Goal: Transaction & Acquisition: Purchase product/service

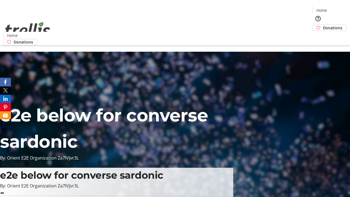
click at [323, 25] on span "Donations" at bounding box center [332, 28] width 19 height 6
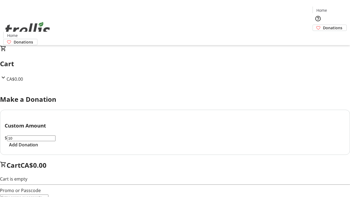
click at [38, 148] on span "Add Donation" at bounding box center [23, 144] width 29 height 7
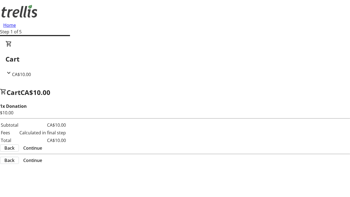
select select "CA"
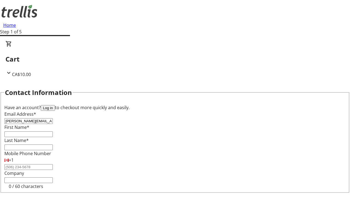
type input "[PERSON_NAME][EMAIL_ADDRESS][DOMAIN_NAME]"
type input "[PERSON_NAME]"
type input "[STREET_ADDRESS][PERSON_NAME]"
type input "Kelowna"
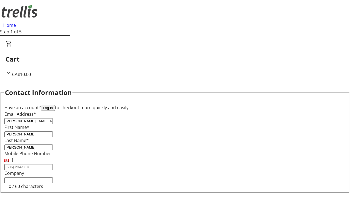
select select "BC"
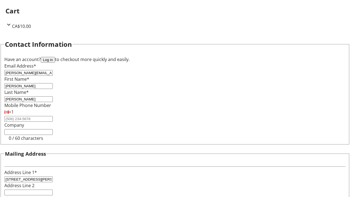
type input "Kelowna"
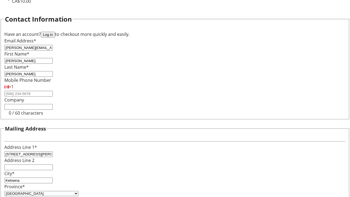
type input "V1Y 0C2"
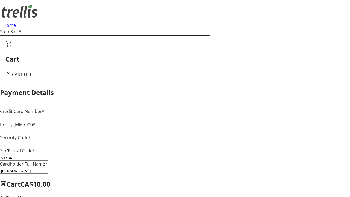
type input "V1Y 0C2"
